Goal: Task Accomplishment & Management: Manage account settings

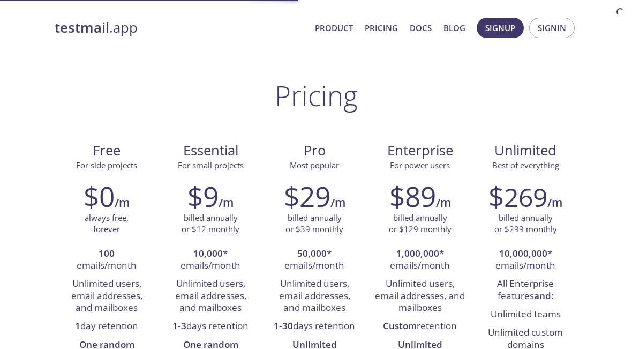
click at [553, 28] on span "Signin" at bounding box center [552, 28] width 28 height 14
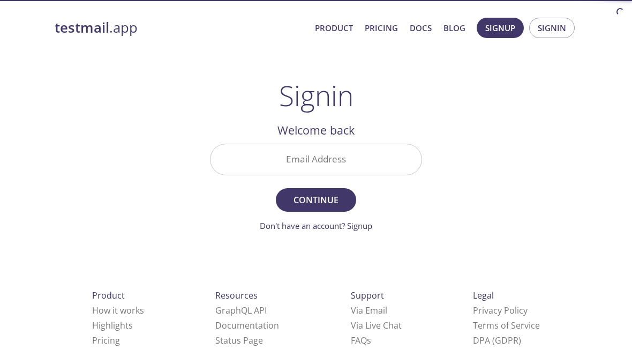
click at [386, 161] on input "Email Address" at bounding box center [316, 159] width 211 height 31
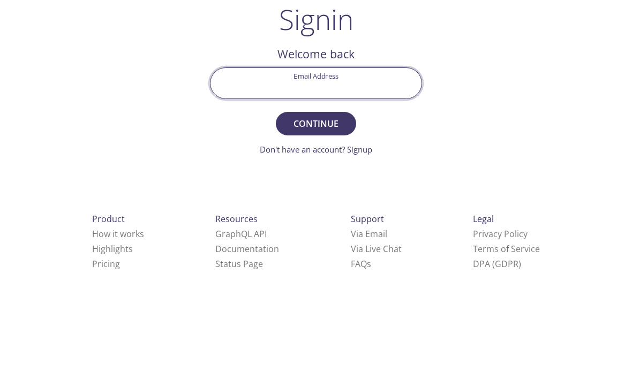
click at [377, 144] on input "Email Address" at bounding box center [316, 159] width 211 height 31
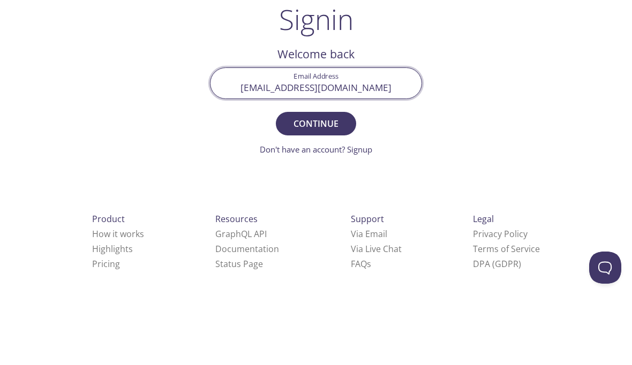
type input "[EMAIL_ADDRESS][DOMAIN_NAME]"
click at [328, 192] on span "Continue" at bounding box center [316, 199] width 57 height 15
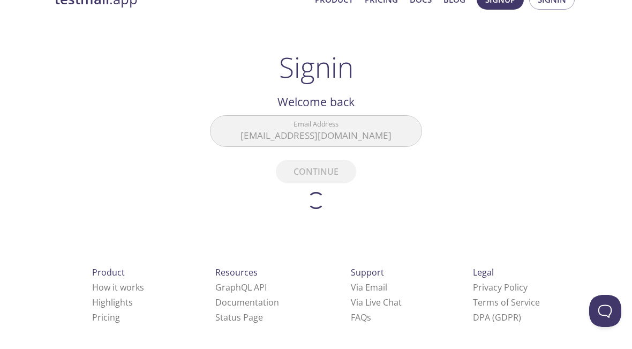
scroll to position [28, 0]
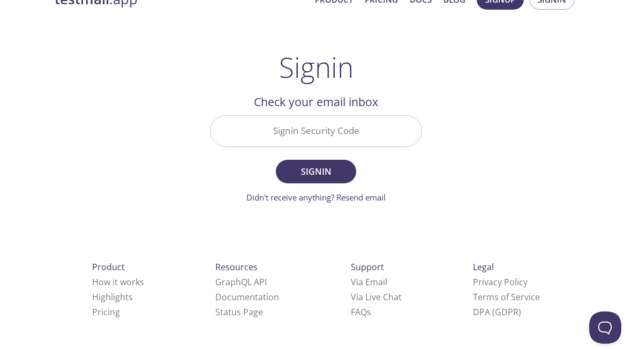
click at [346, 121] on input "Signin Security Code" at bounding box center [316, 131] width 211 height 31
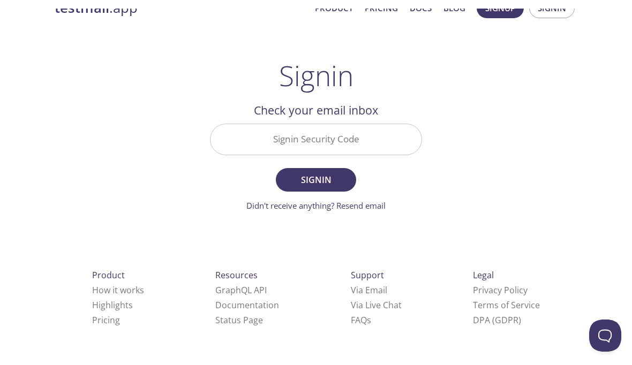
scroll to position [12, 0]
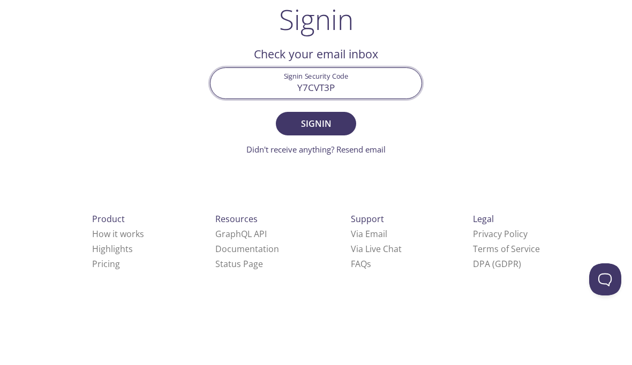
type input "Y7CVT3P"
click at [309, 181] on span "Signin" at bounding box center [316, 188] width 57 height 15
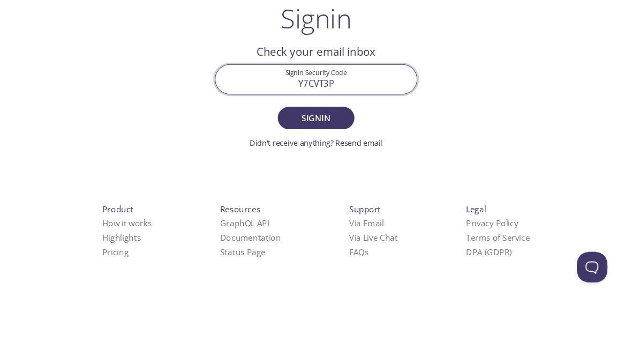
scroll to position [28, 0]
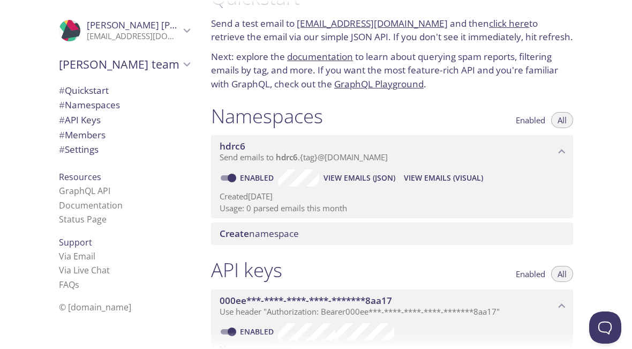
scroll to position [27, 0]
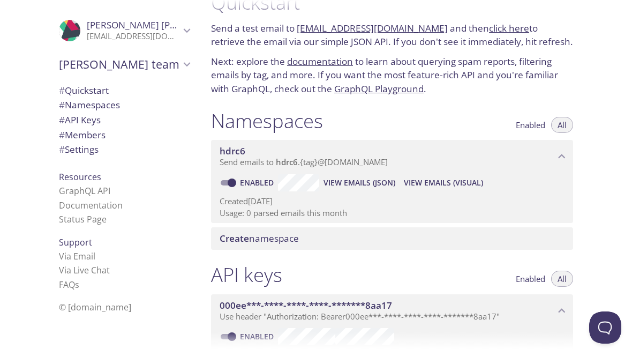
click at [273, 140] on div "hdrc6 Send emails to hdrc6 . {tag} @[DOMAIN_NAME]" at bounding box center [392, 156] width 362 height 33
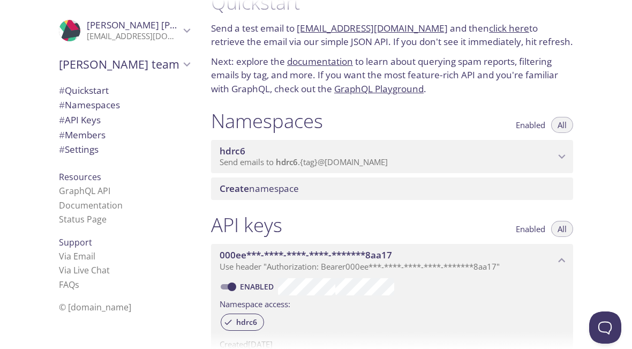
click at [270, 177] on div "Create namespace" at bounding box center [392, 188] width 362 height 23
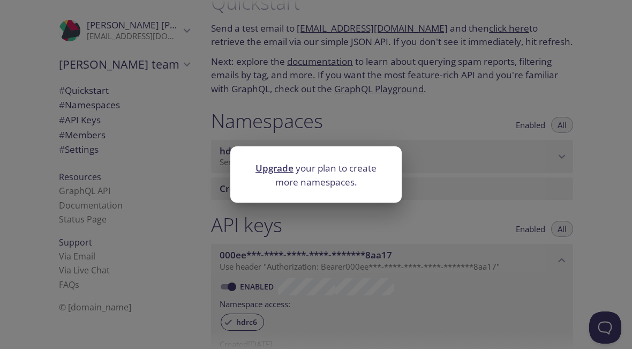
click at [361, 94] on div "Upgrade your plan to create more namespaces." at bounding box center [316, 174] width 632 height 349
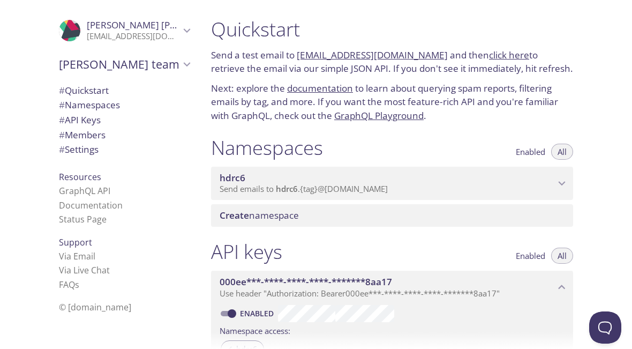
scroll to position [0, 0]
click at [304, 84] on link "documentation" at bounding box center [320, 88] width 66 height 12
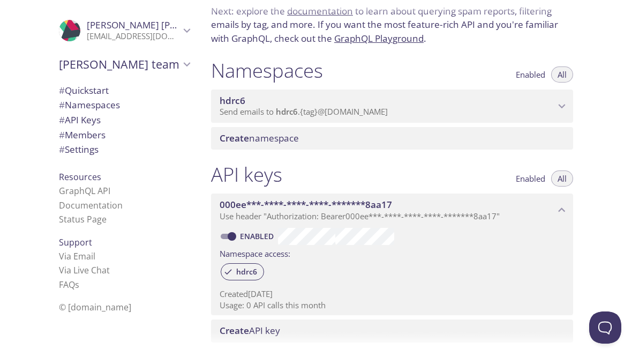
scroll to position [90, 0]
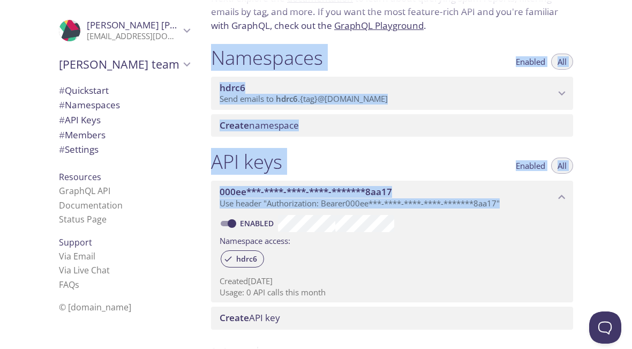
click at [424, 275] on p "Created [DATE]" at bounding box center [392, 280] width 345 height 11
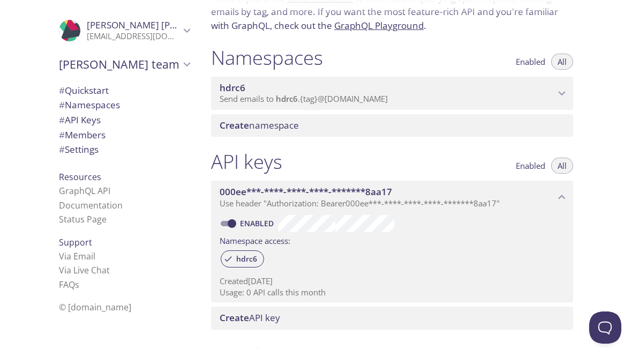
click at [230, 219] on input "Enabled" at bounding box center [232, 223] width 39 height 13
click at [233, 221] on span at bounding box center [228, 223] width 14 height 5
click at [229, 217] on input "Disabled" at bounding box center [223, 223] width 39 height 13
checkbox input "true"
click at [552, 186] on span "000ee***-****-****-****-*******8aa17" at bounding box center [387, 192] width 335 height 12
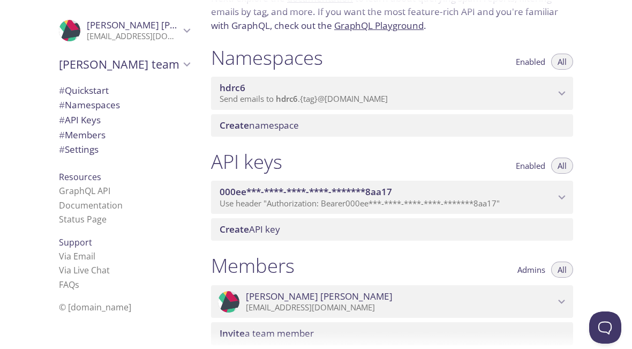
click at [546, 181] on div "000ee***-****-****-****-*******8aa17 Use header "Authorization: Bearer 000ee***…" at bounding box center [392, 197] width 362 height 33
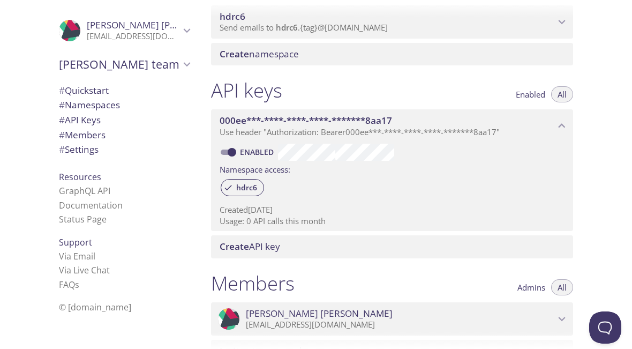
scroll to position [171, 0]
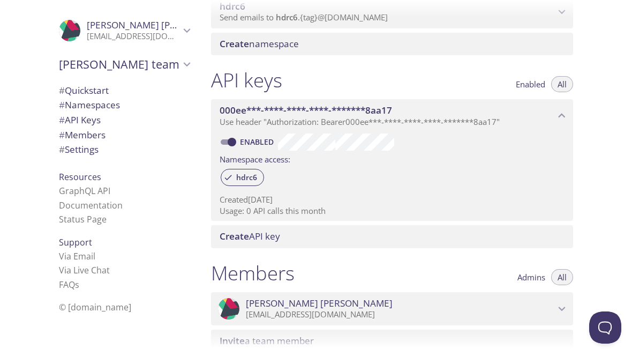
click at [533, 235] on span "Create API key" at bounding box center [394, 236] width 349 height 12
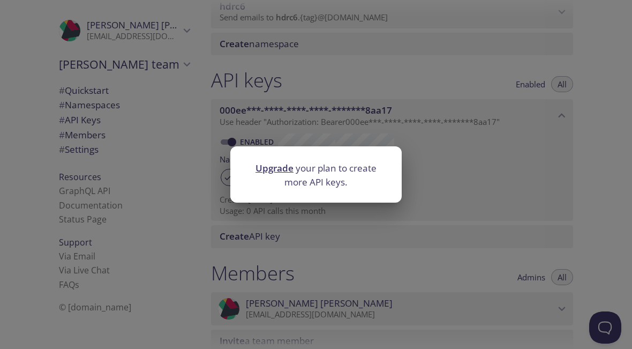
click at [541, 218] on div "Upgrade your plan to create more API keys." at bounding box center [316, 174] width 632 height 349
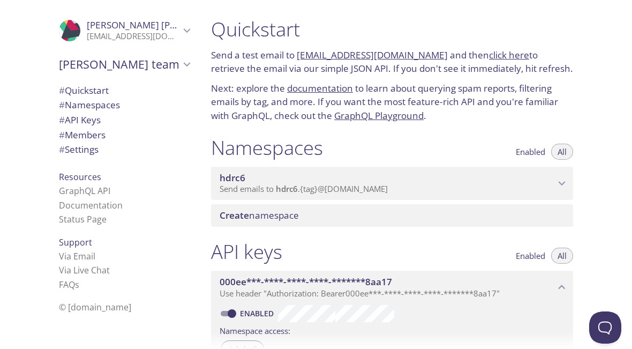
scroll to position [0, 0]
copy div "Namespaces Enabled All hdrc6 Send emails to hdrc6 . {tag} @[DOMAIN_NAME]"
click at [114, 33] on p "[EMAIL_ADDRESS][DOMAIN_NAME]" at bounding box center [133, 36] width 93 height 11
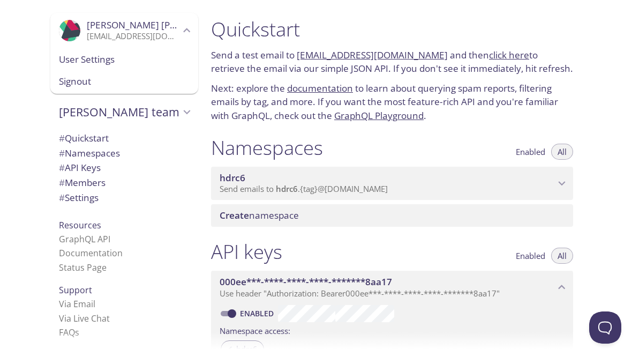
click at [88, 110] on span "[PERSON_NAME] team" at bounding box center [119, 111] width 121 height 15
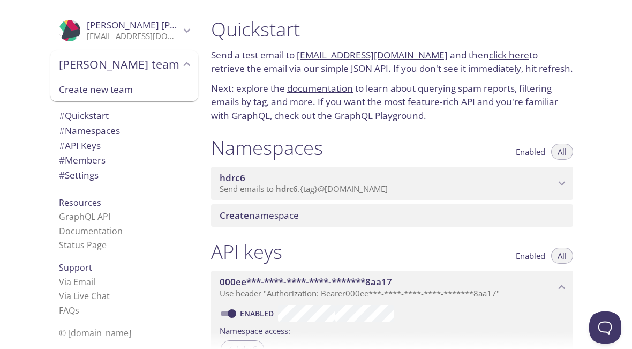
click at [76, 139] on span "# API Keys" at bounding box center [80, 145] width 42 height 12
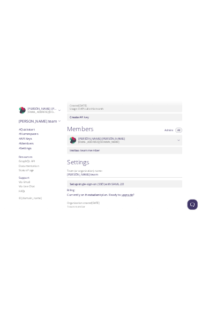
scroll to position [355, 0]
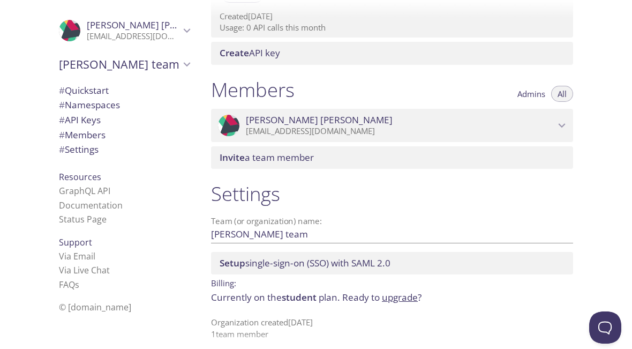
click at [71, 185] on link "GraphQL API" at bounding box center [84, 191] width 51 height 12
